Goal: Task Accomplishment & Management: Use online tool/utility

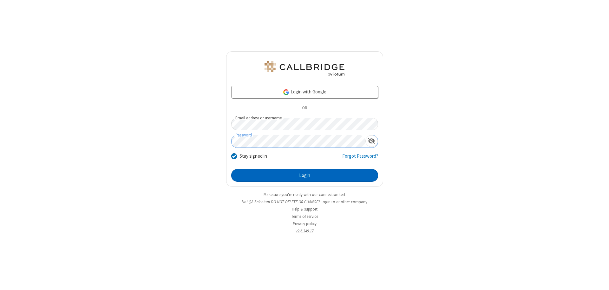
click at [304, 176] on button "Login" at bounding box center [304, 175] width 147 height 13
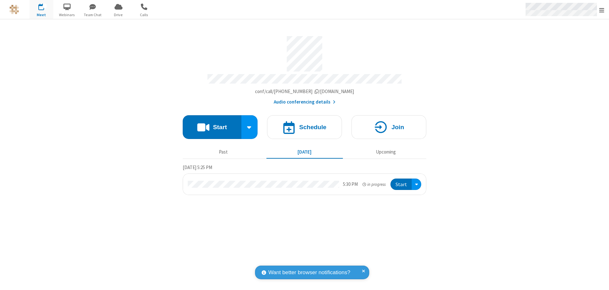
click at [602, 10] on span "Open menu" at bounding box center [601, 10] width 5 height 6
click at [118, 15] on span "Drive" at bounding box center [119, 15] width 24 height 6
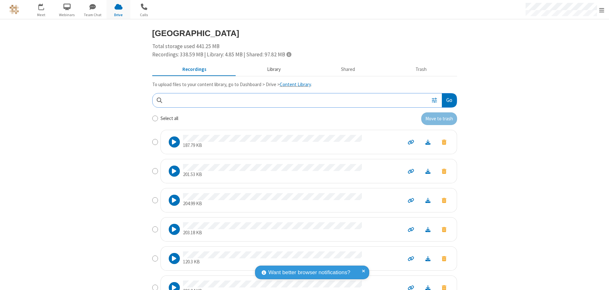
click at [271, 69] on button "Library" at bounding box center [274, 70] width 74 height 12
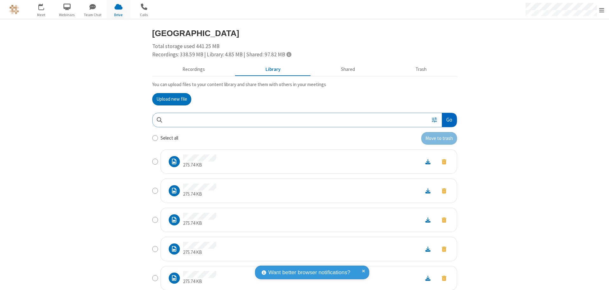
click at [447, 120] on button "Go" at bounding box center [449, 120] width 15 height 14
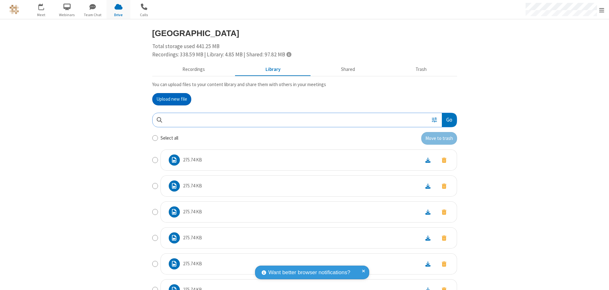
click at [169, 99] on button "Upload new file" at bounding box center [171, 99] width 39 height 13
